Goal: Task Accomplishment & Management: Use online tool/utility

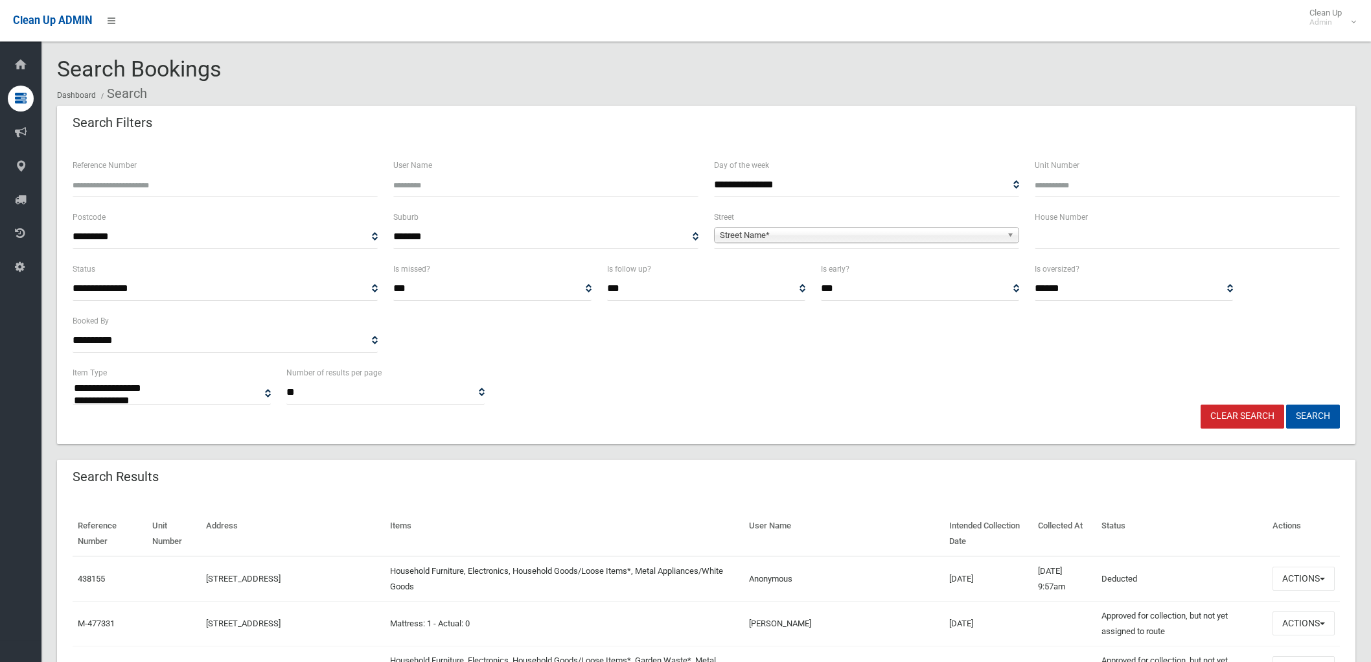
select select
click at [1122, 248] on input "text" at bounding box center [1187, 237] width 305 height 24
click at [1122, 247] on input "text" at bounding box center [1187, 237] width 305 height 24
type input "**"
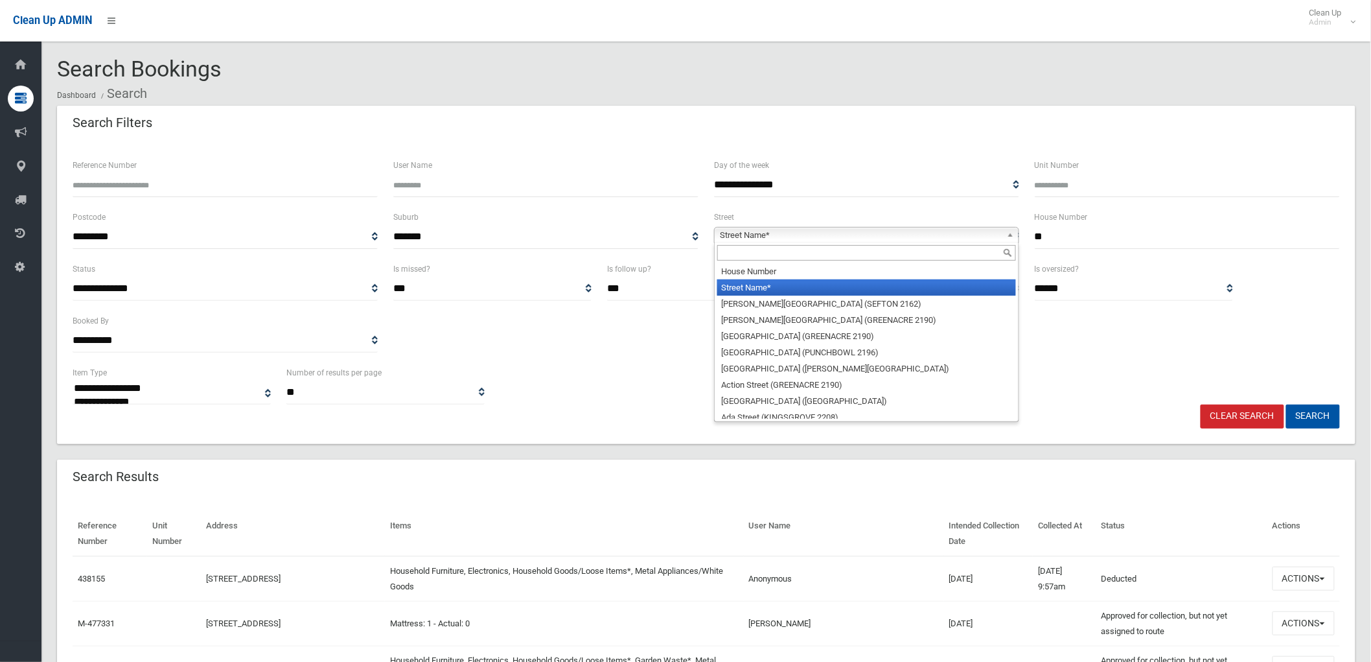
click at [1011, 238] on b at bounding box center [1013, 234] width 12 height 15
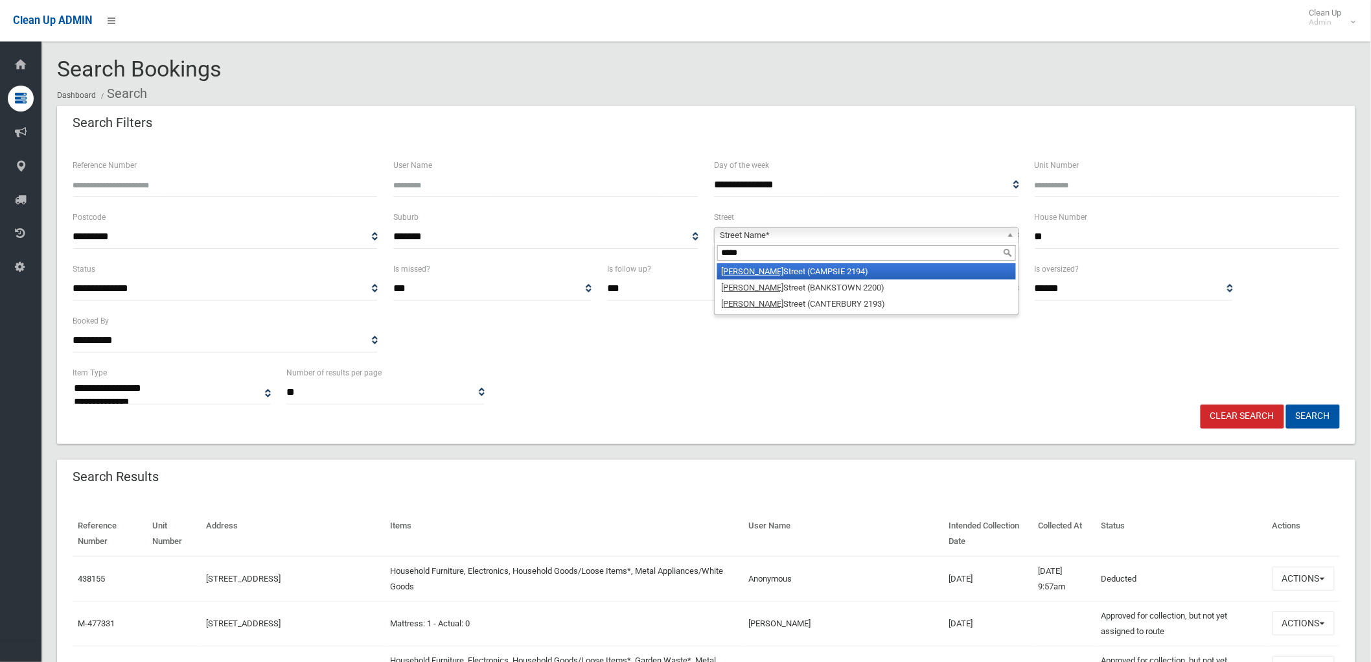
type input "*****"
click at [844, 274] on li "[PERSON_NAME][GEOGRAPHIC_DATA] (CAMPSIE 2194)" at bounding box center [866, 271] width 299 height 16
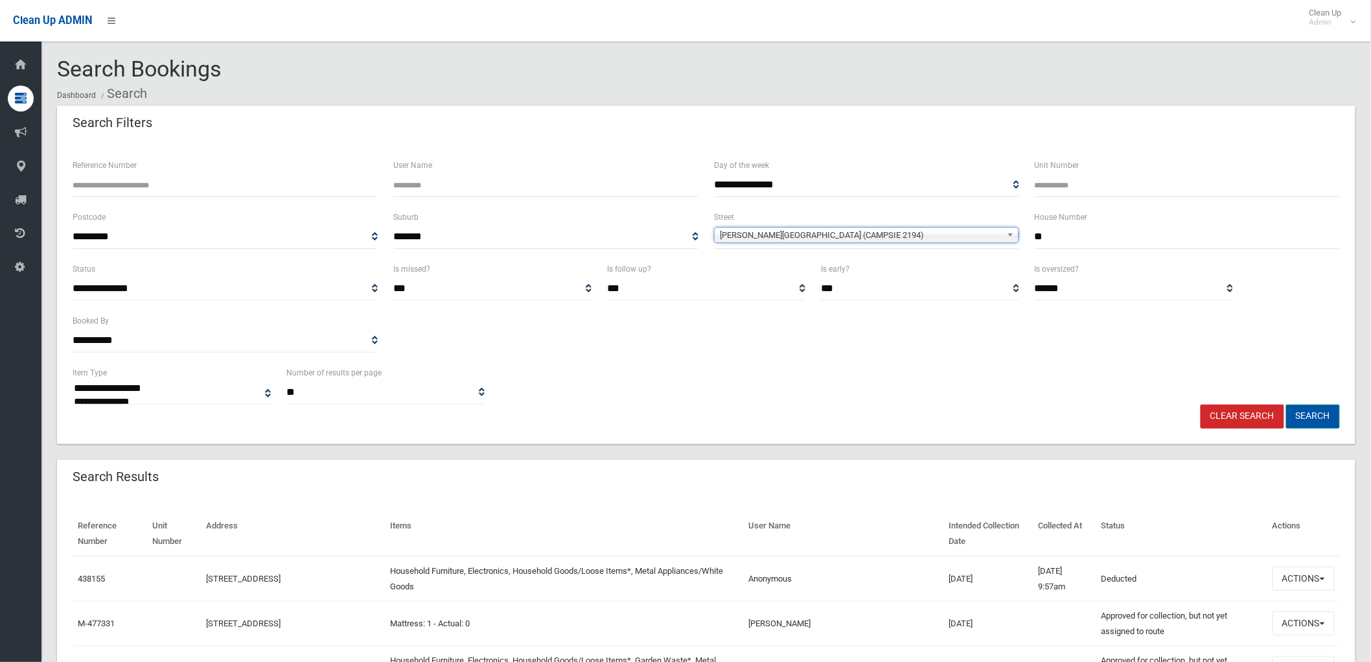
click at [1306, 413] on button "Search" at bounding box center [1313, 416] width 54 height 24
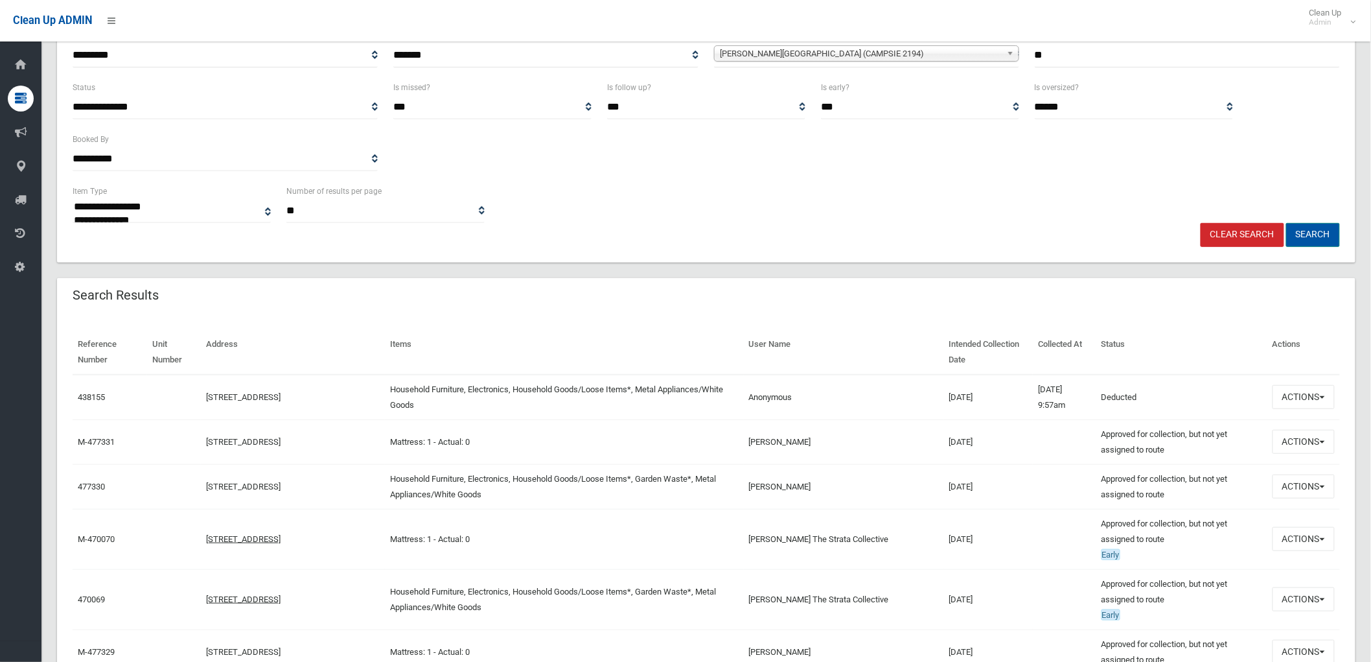
scroll to position [144, 0]
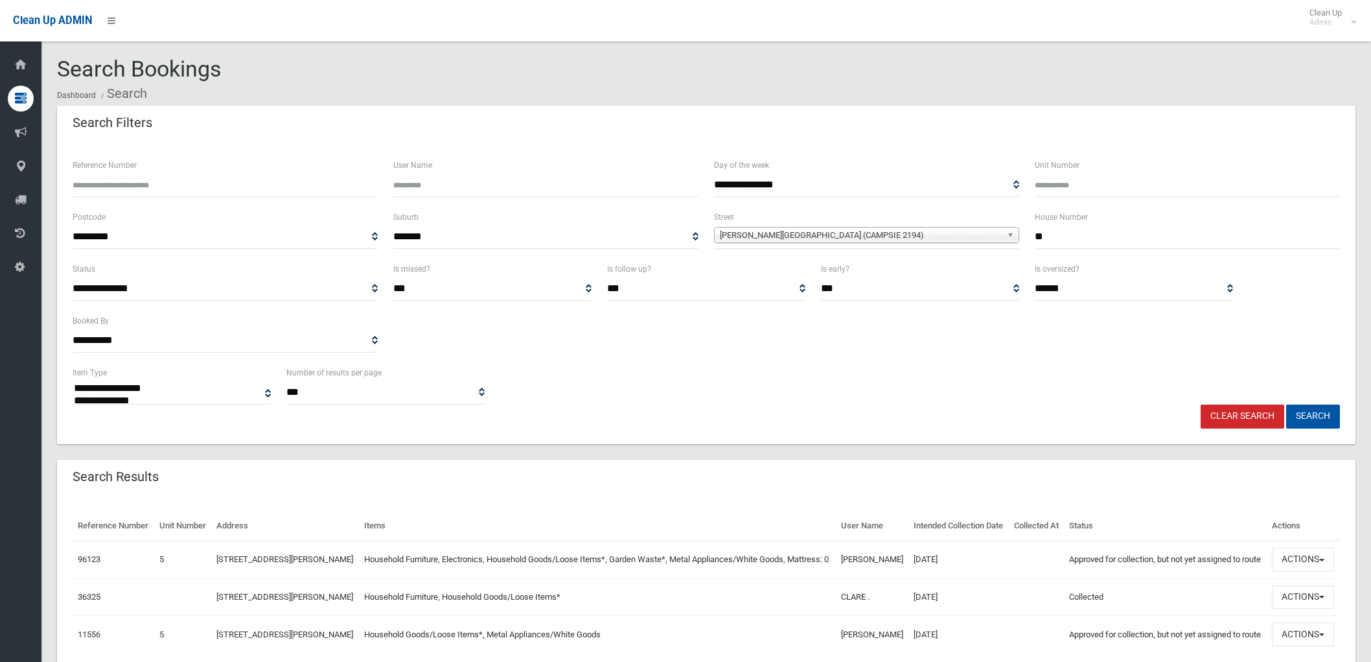
select select
click at [1301, 571] on button "Actions" at bounding box center [1303, 559] width 62 height 24
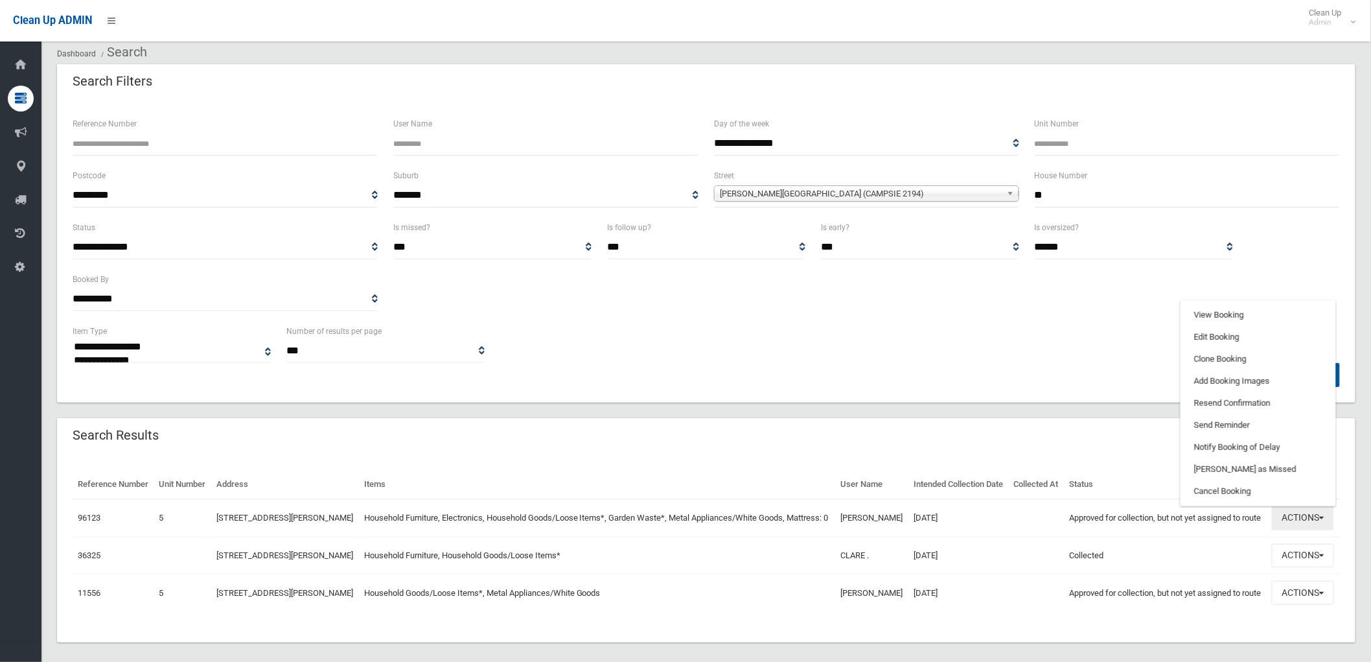
scroll to position [83, 0]
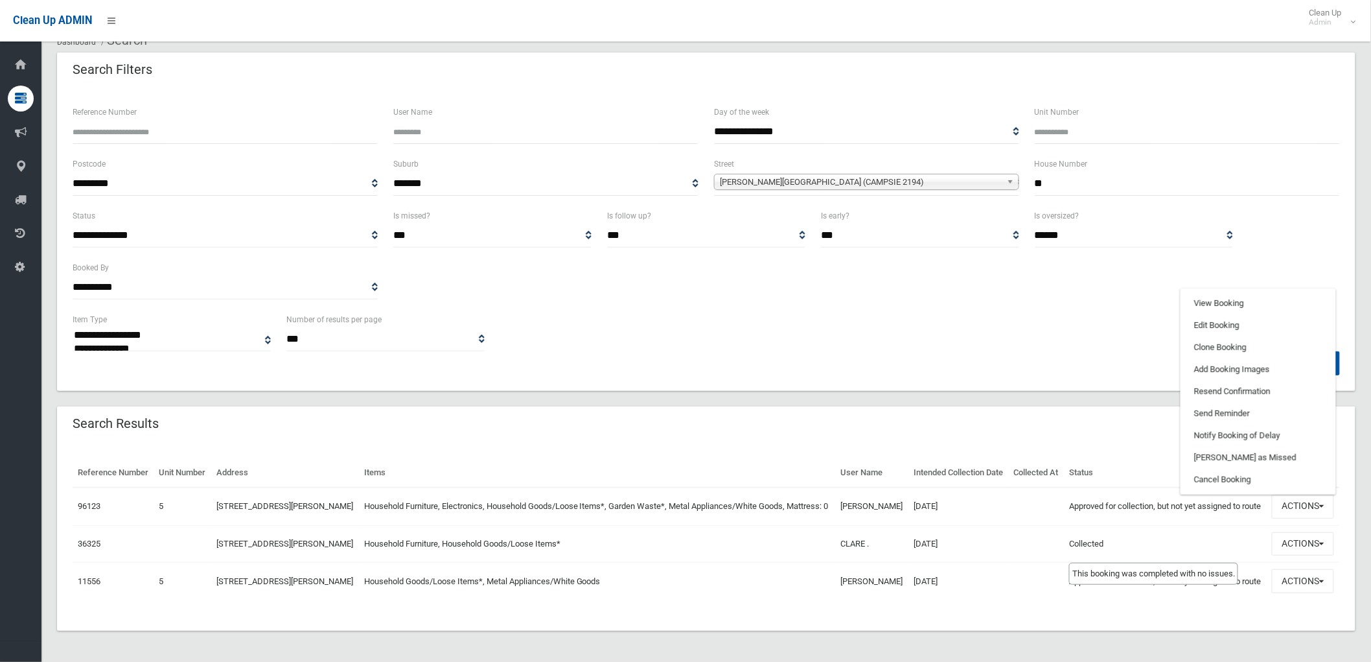
click at [1175, 541] on td "Collected This booking was completed with no issues." at bounding box center [1165, 544] width 203 height 38
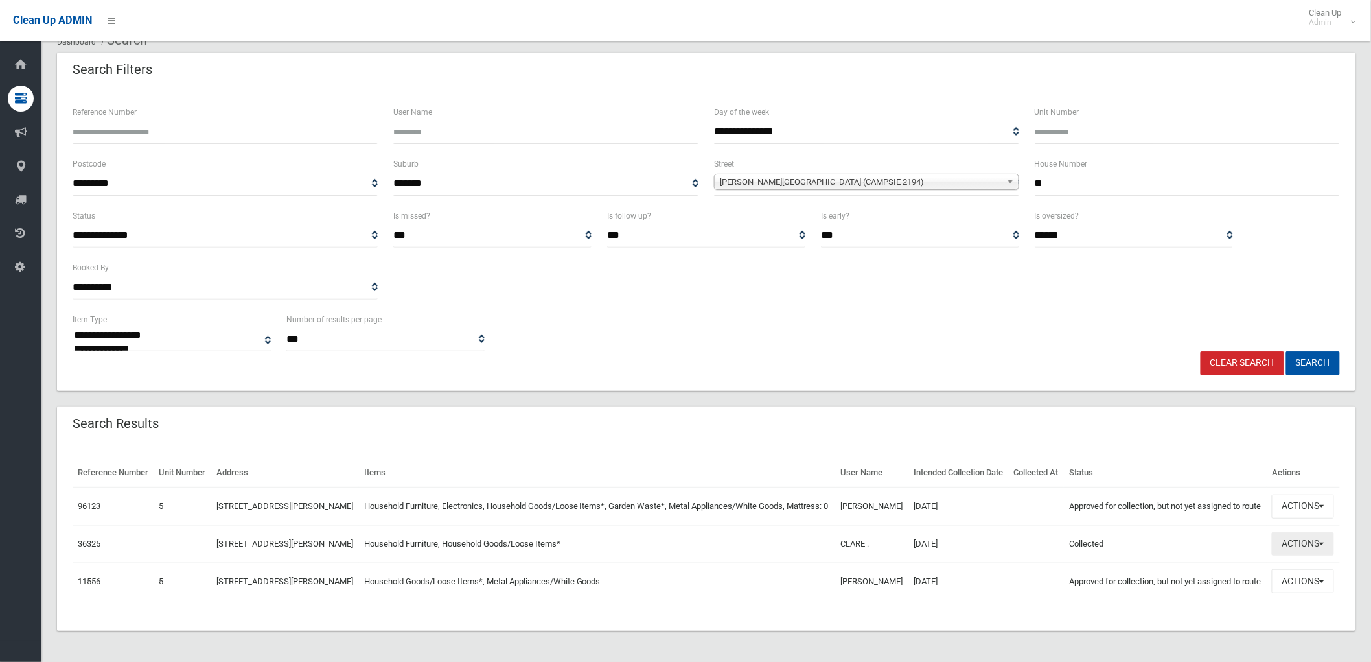
click at [1303, 541] on button "Actions" at bounding box center [1303, 544] width 62 height 24
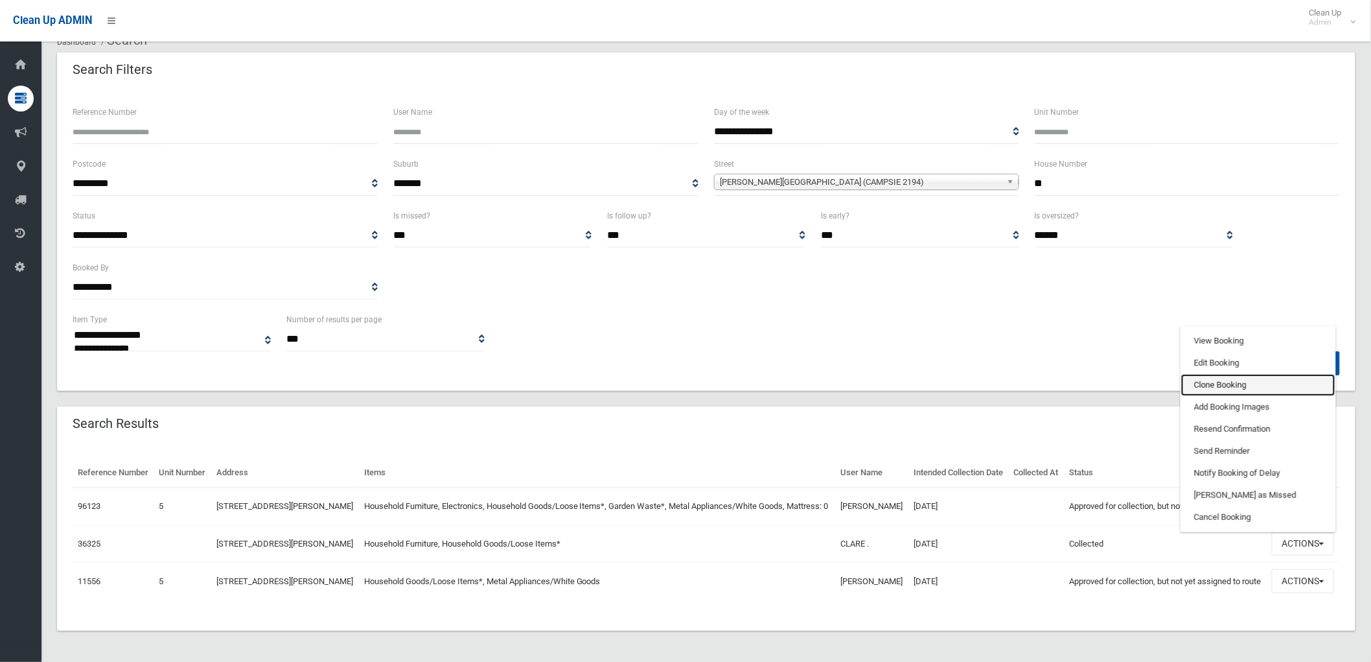
click at [1242, 379] on link "Clone Booking" at bounding box center [1258, 385] width 154 height 22
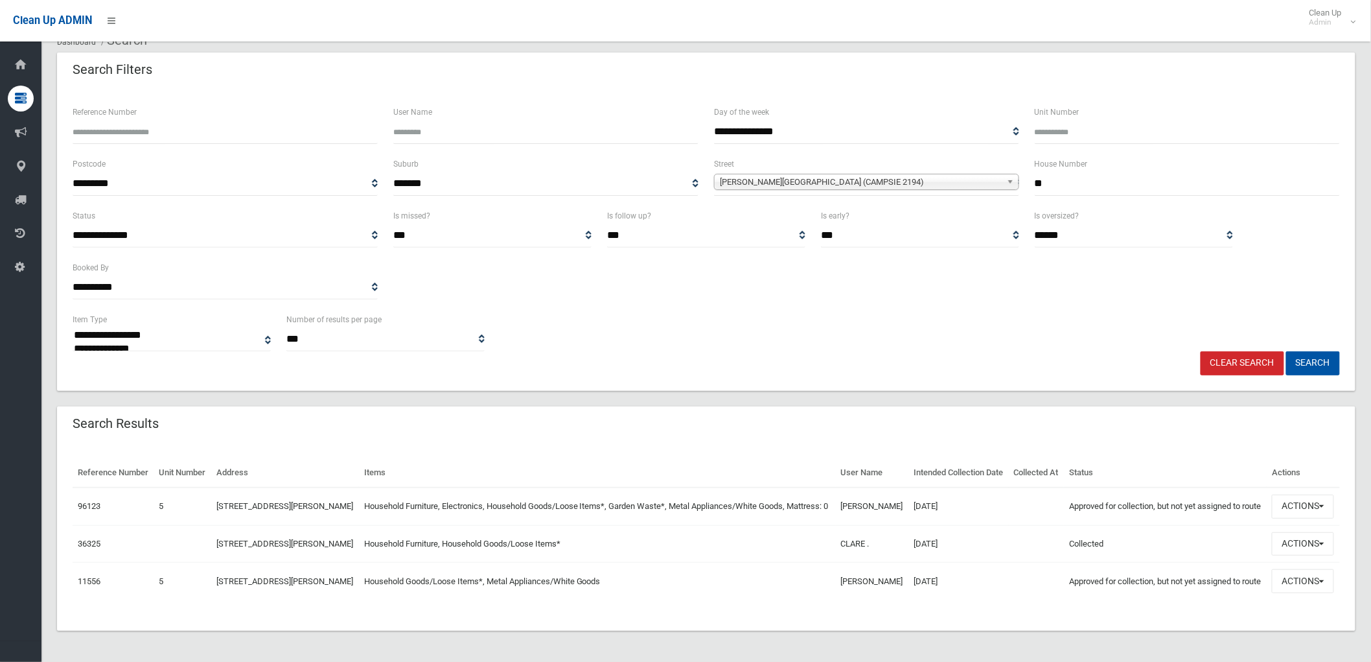
drag, startPoint x: 970, startPoint y: 500, endPoint x: 130, endPoint y: 426, distance: 843.6
click at [130, 443] on div "Reference Number Unit Number Address Items User Name Intended Collection Date C…" at bounding box center [706, 537] width 1298 height 189
click at [124, 443] on div "Reference Number Unit Number Address Items User Name Intended Collection Date C…" at bounding box center [706, 537] width 1298 height 189
drag, startPoint x: 1272, startPoint y: 438, endPoint x: 73, endPoint y: 430, distance: 1198.6
click at [73, 458] on tr "Reference Number Unit Number Address Items User Name Intended Collection Date C…" at bounding box center [706, 472] width 1267 height 29
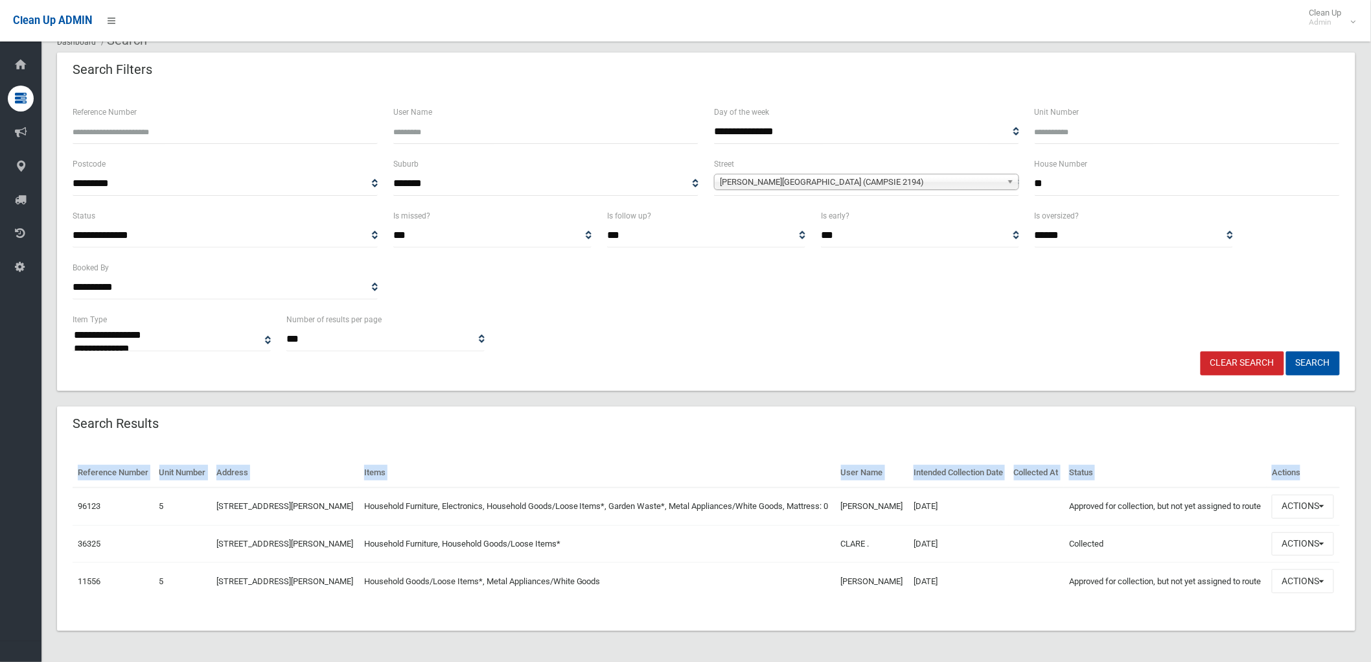
click at [80, 458] on th "Reference Number" at bounding box center [114, 472] width 82 height 29
drag, startPoint x: 71, startPoint y: 441, endPoint x: 1313, endPoint y: 449, distance: 1242.0
click at [1313, 449] on div "Reference Number Unit Number Address Items User Name Intended Collection Date C…" at bounding box center [706, 537] width 1298 height 189
click at [1313, 458] on th "Actions" at bounding box center [1303, 472] width 73 height 29
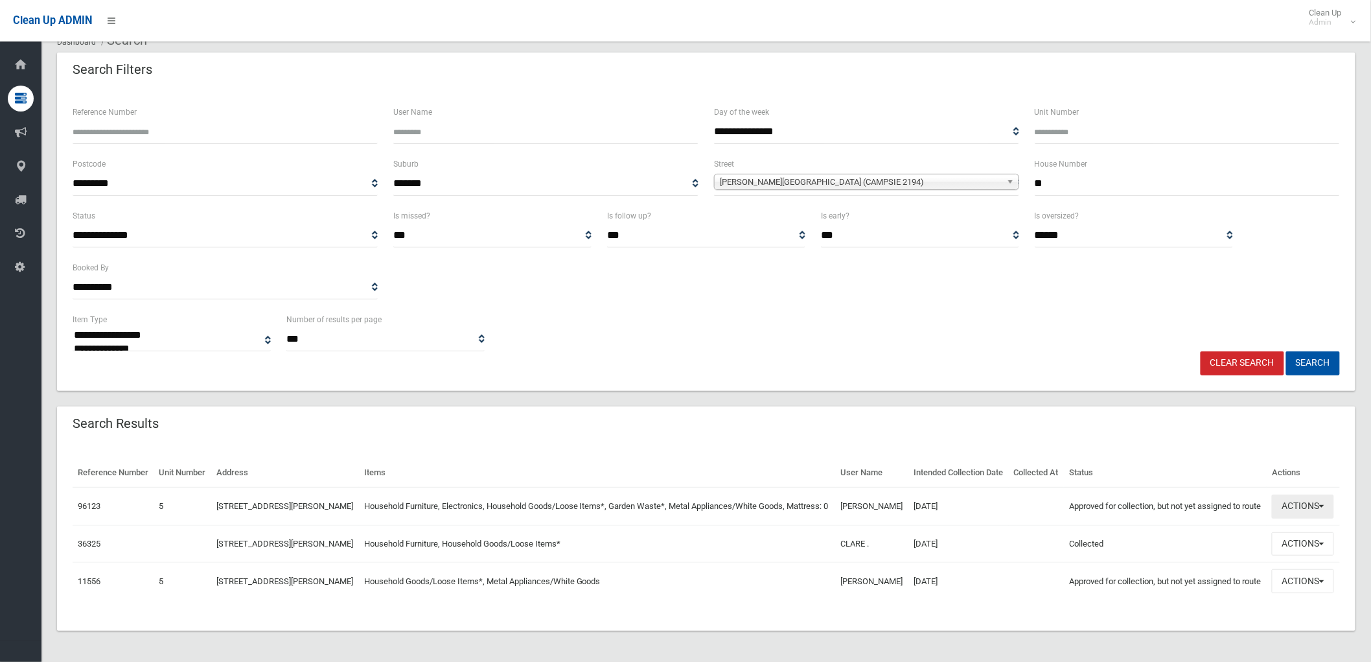
click at [1291, 494] on button "Actions" at bounding box center [1303, 506] width 62 height 24
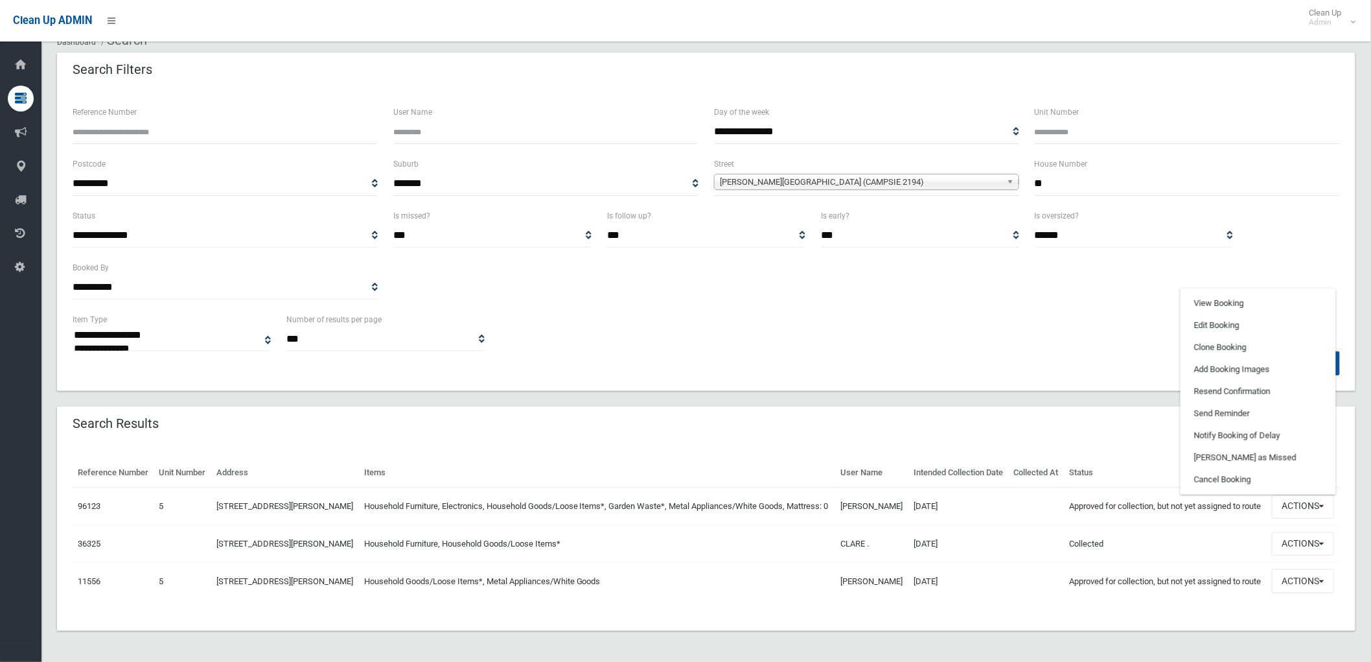
click at [788, 406] on div "Search Results" at bounding box center [706, 424] width 1298 height 36
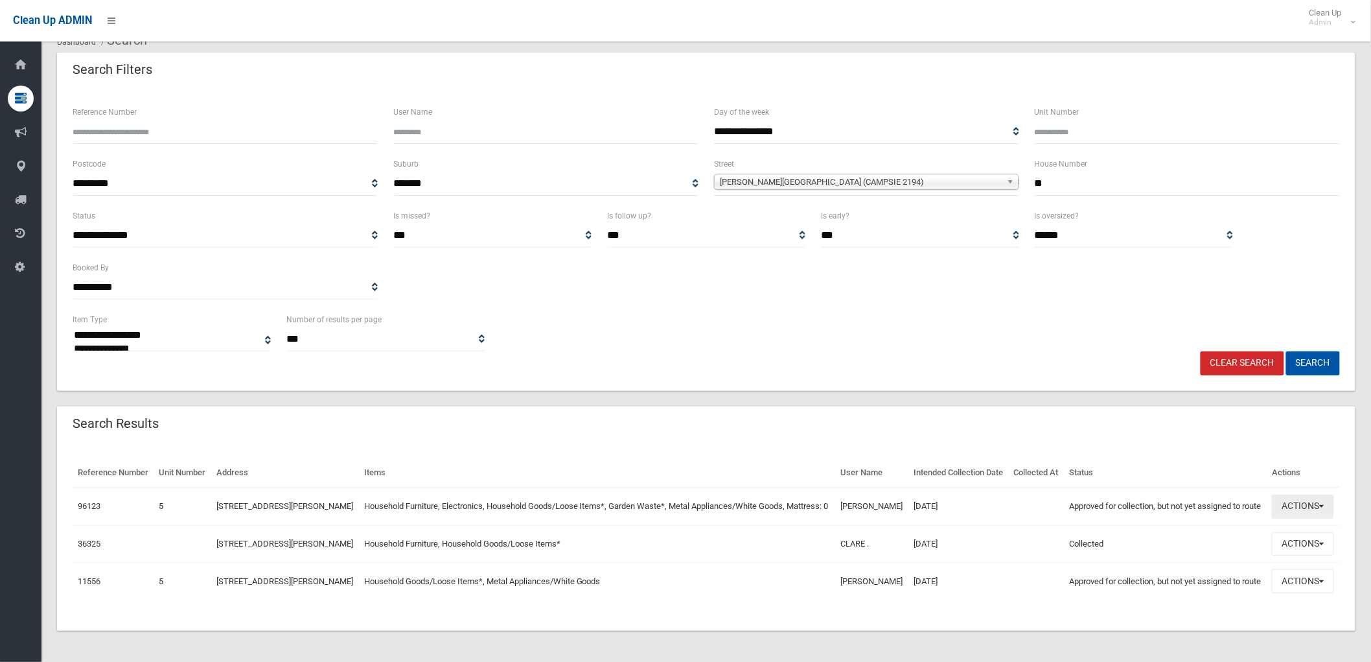
click at [1316, 494] on button "Actions" at bounding box center [1303, 506] width 62 height 24
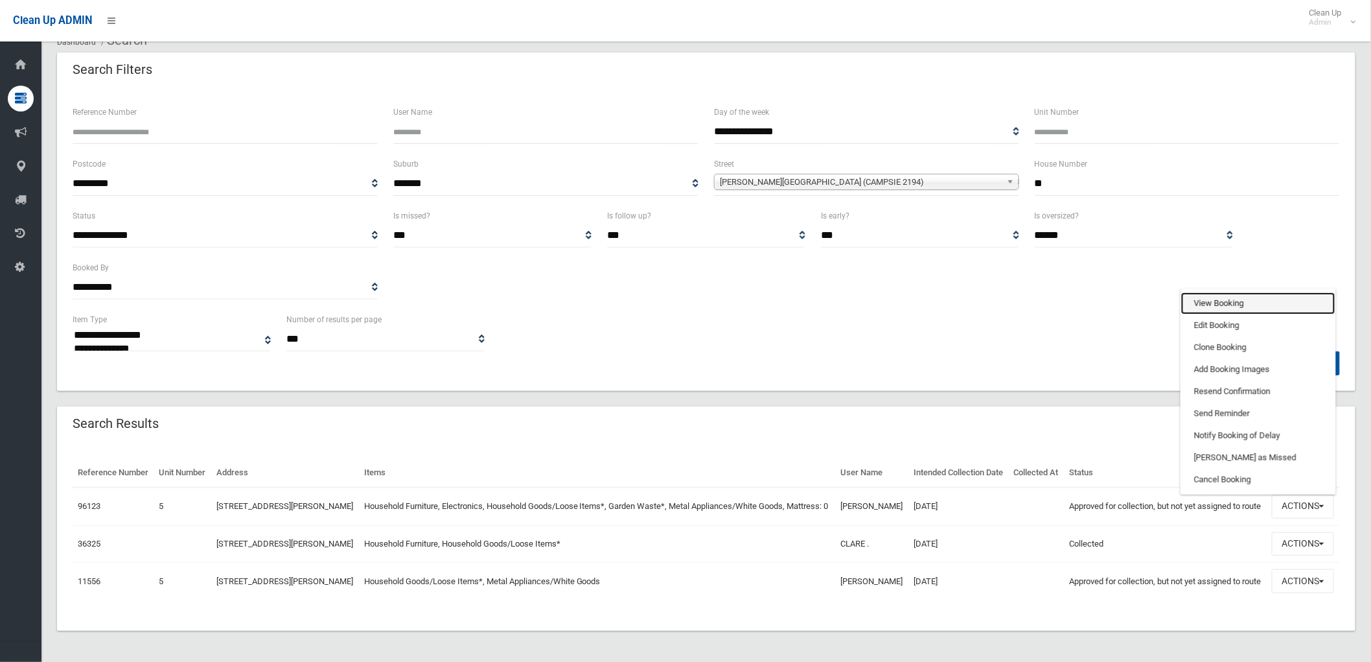
click at [1216, 292] on link "View Booking" at bounding box center [1258, 303] width 154 height 22
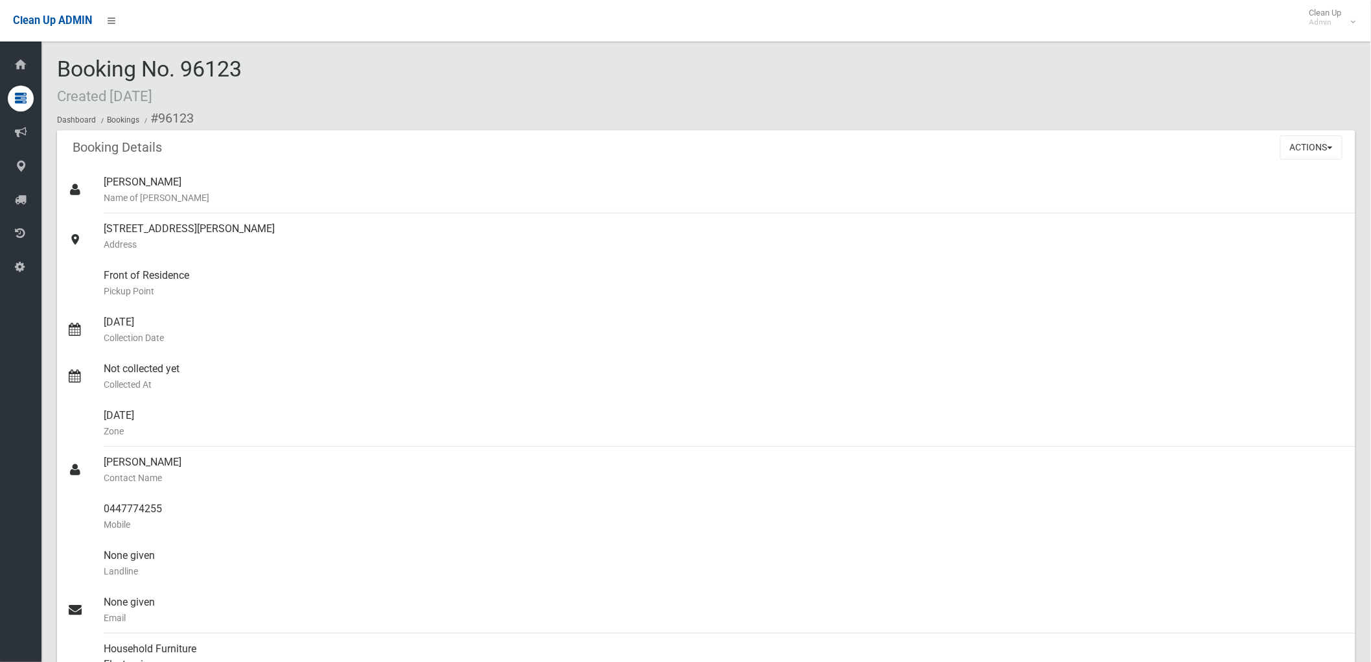
click at [179, 65] on span "Booking No. 96123 Created 25/03/2020" at bounding box center [149, 81] width 185 height 51
